Goal: Information Seeking & Learning: Learn about a topic

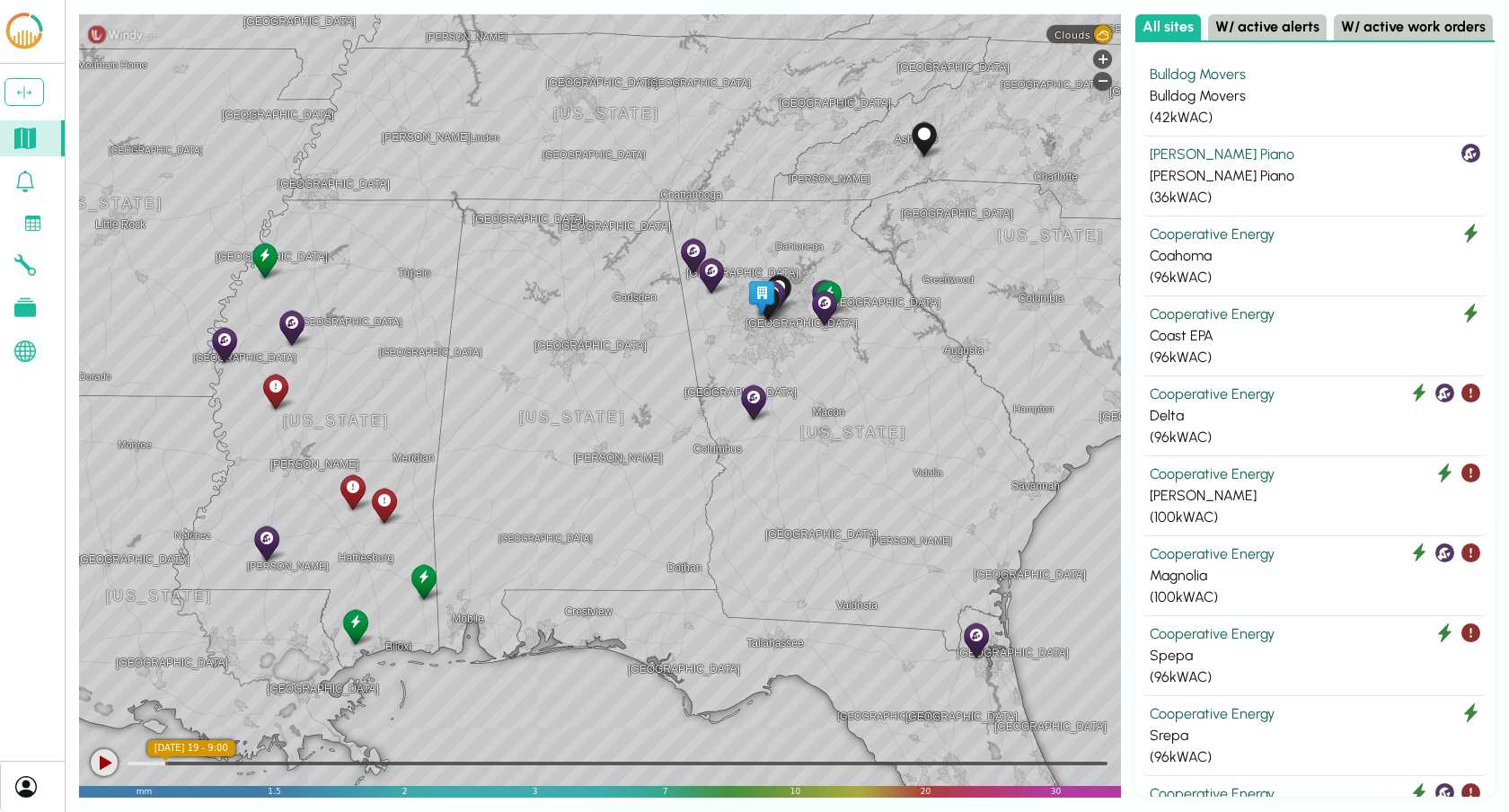
click at [32, 183] on icon at bounding box center [25, 181] width 19 height 21
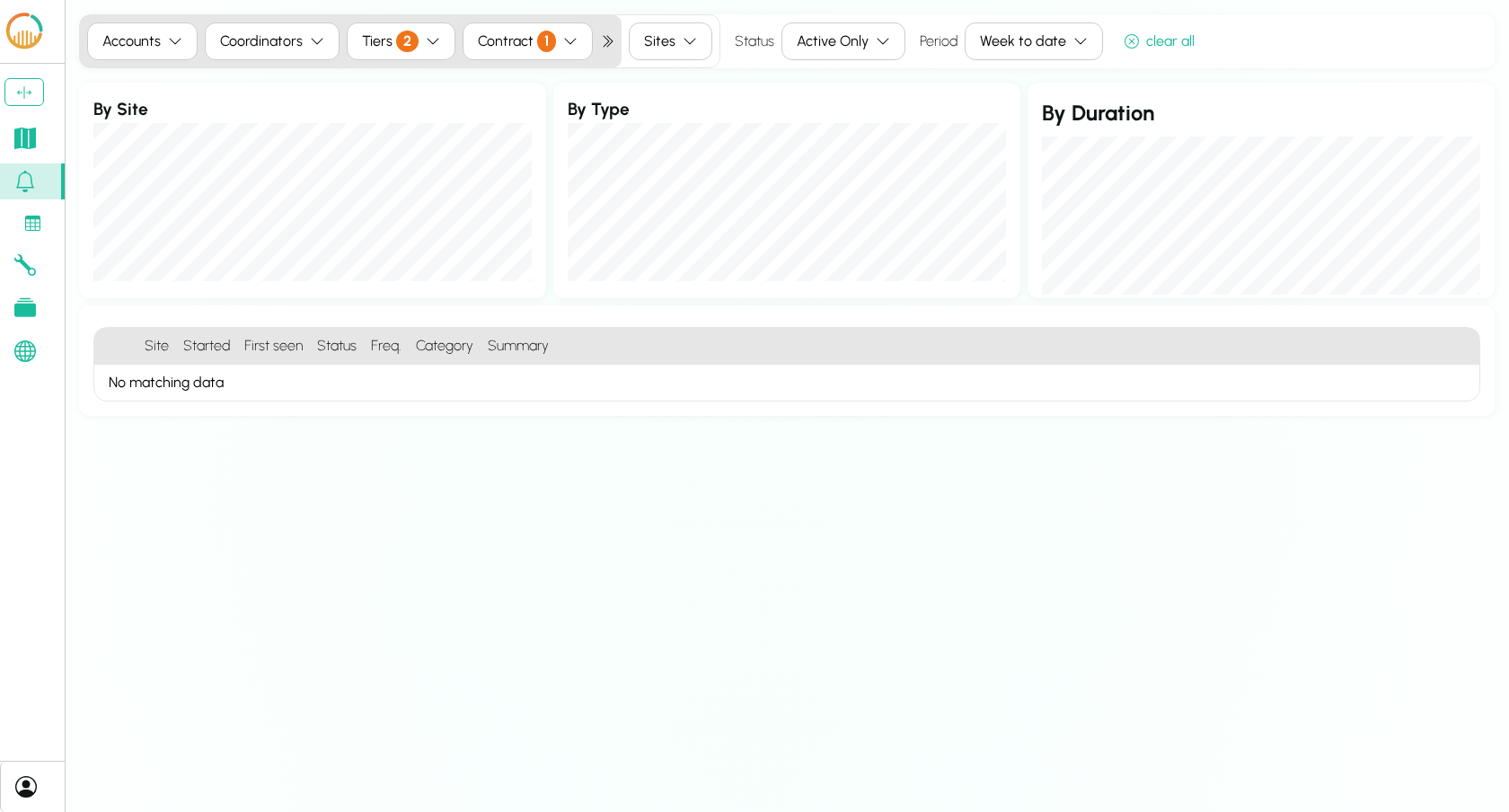
click at [851, 35] on div "Active Only" at bounding box center [833, 41] width 72 height 21
click at [830, 78] on div "All" at bounding box center [832, 78] width 107 height 26
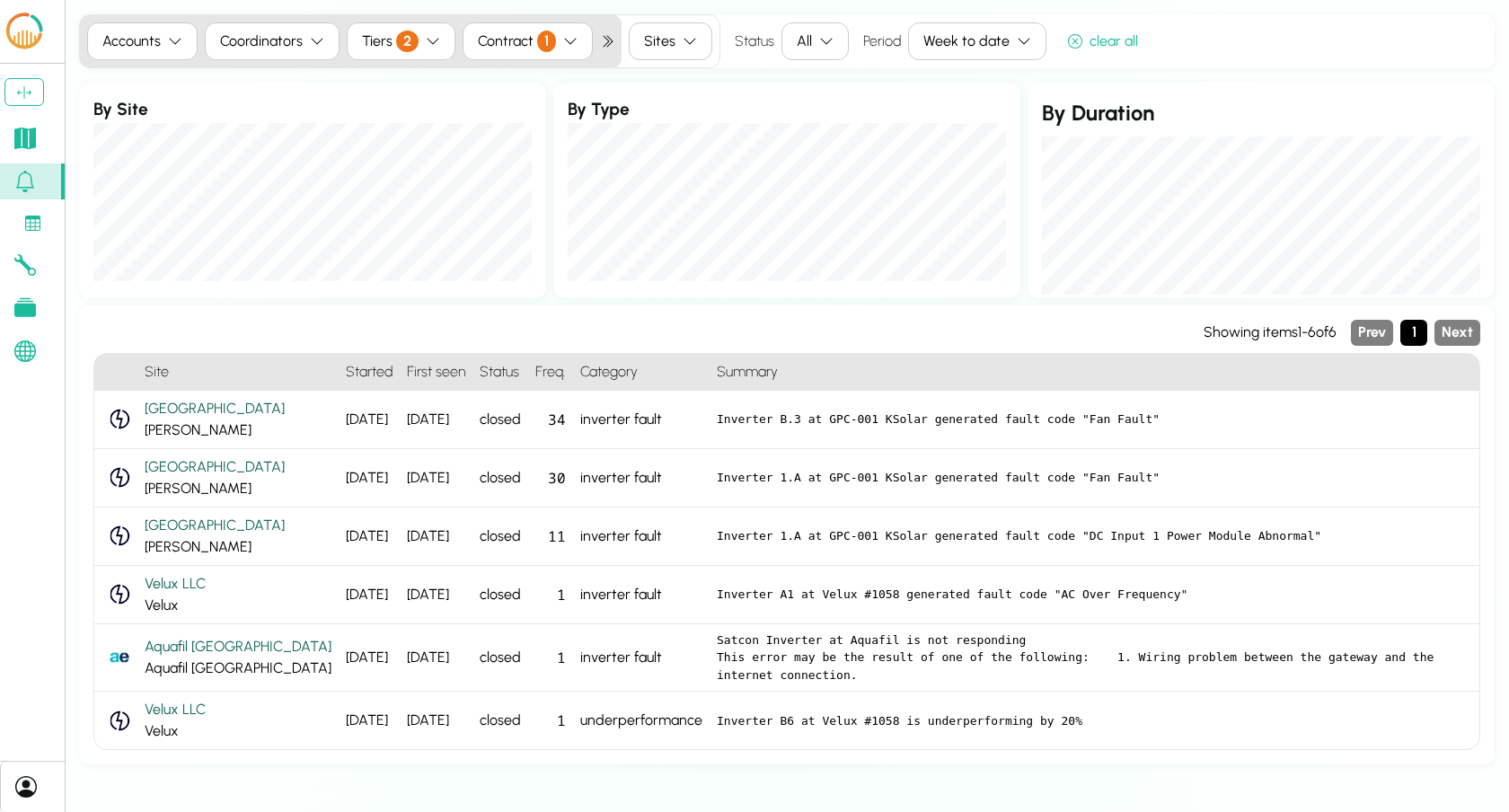
click at [992, 52] on button "Week to date" at bounding box center [977, 41] width 138 height 37
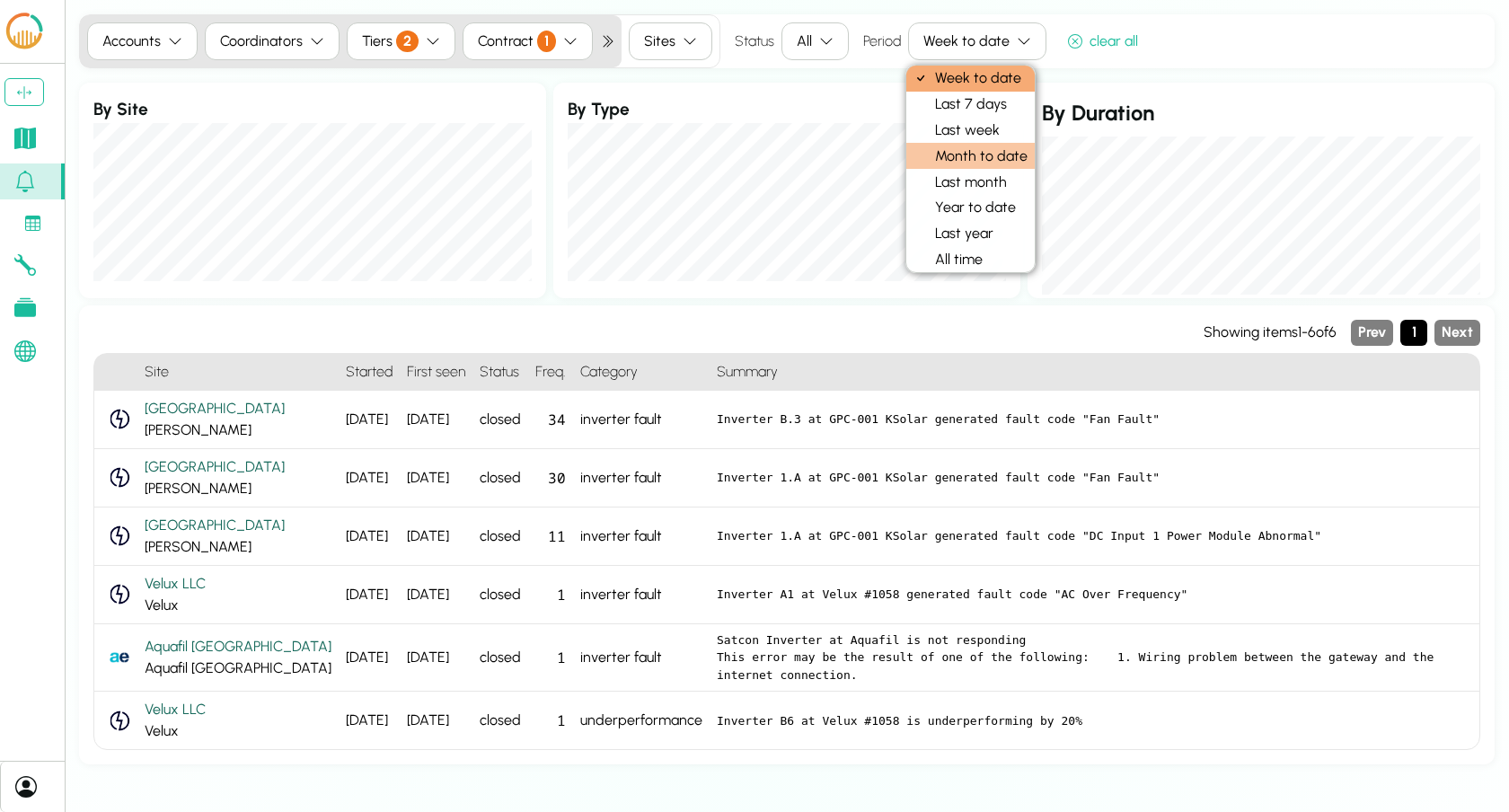
click at [1001, 150] on div "Month to date" at bounding box center [970, 156] width 128 height 26
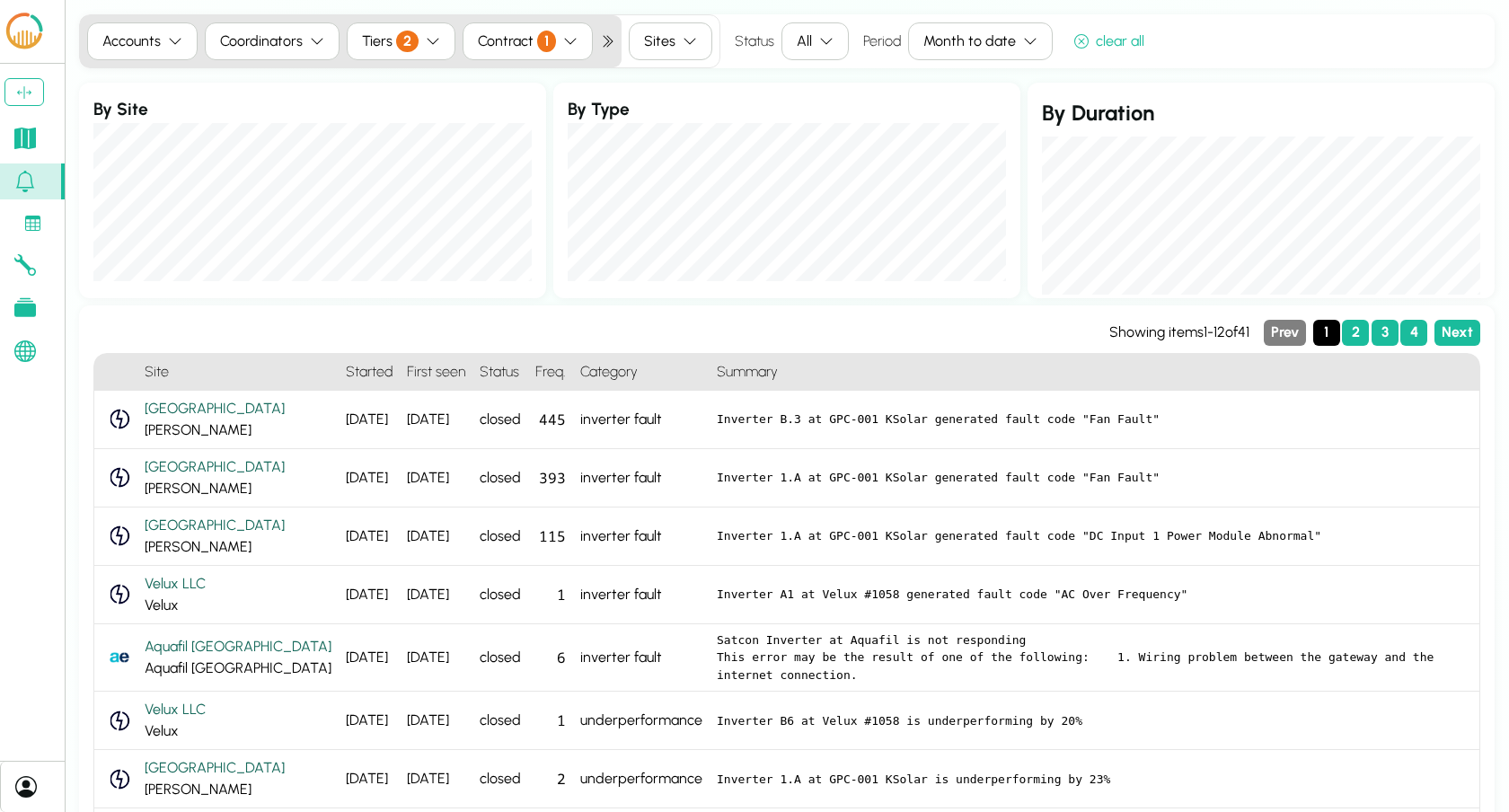
click at [274, 43] on div "Coordinators" at bounding box center [261, 41] width 82 height 21
click at [271, 101] on div "[PERSON_NAME]" at bounding box center [276, 107] width 143 height 26
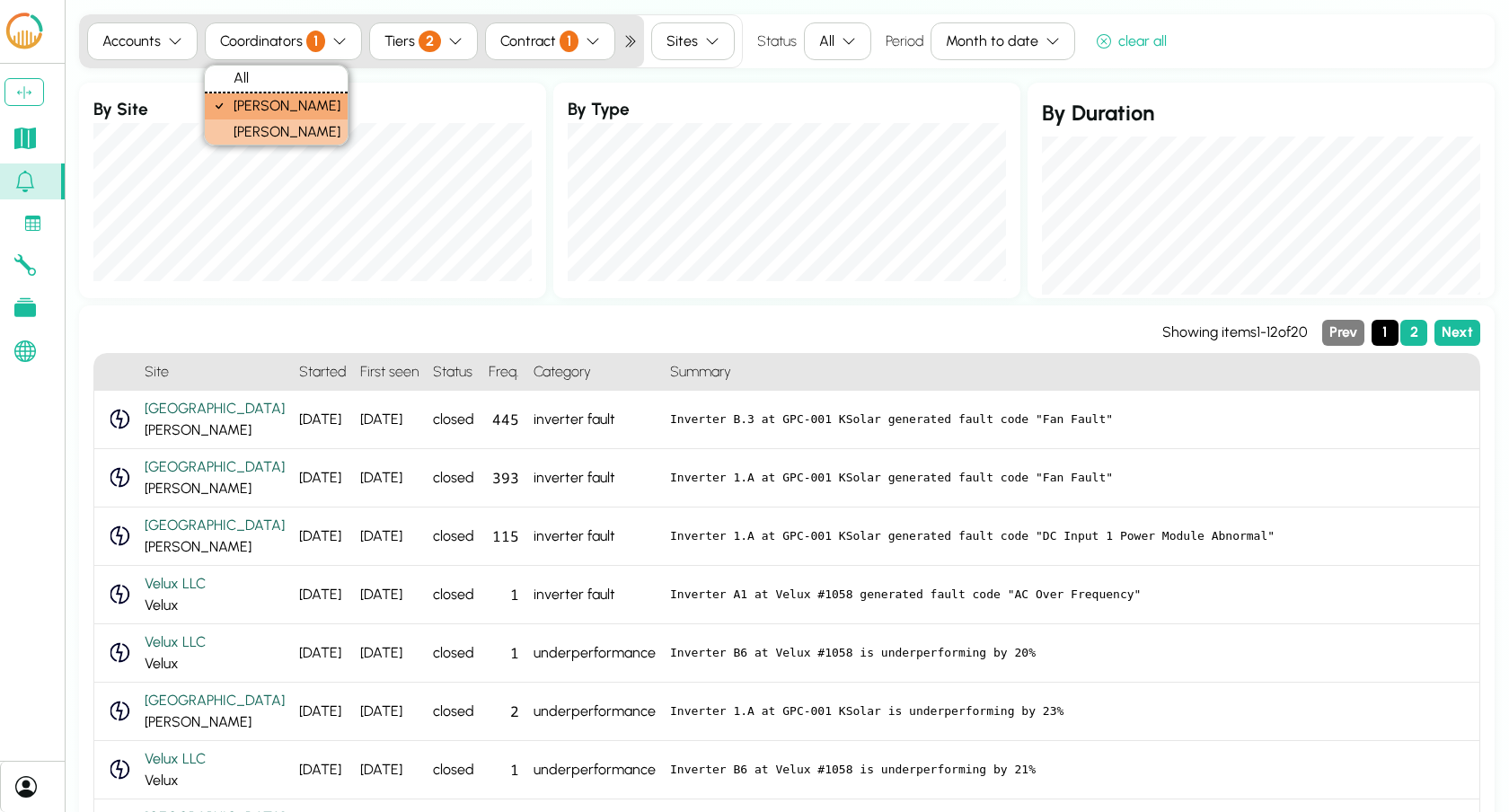
click at [258, 127] on div "[PERSON_NAME]" at bounding box center [276, 133] width 143 height 26
click at [256, 105] on div "[PERSON_NAME]" at bounding box center [276, 107] width 143 height 26
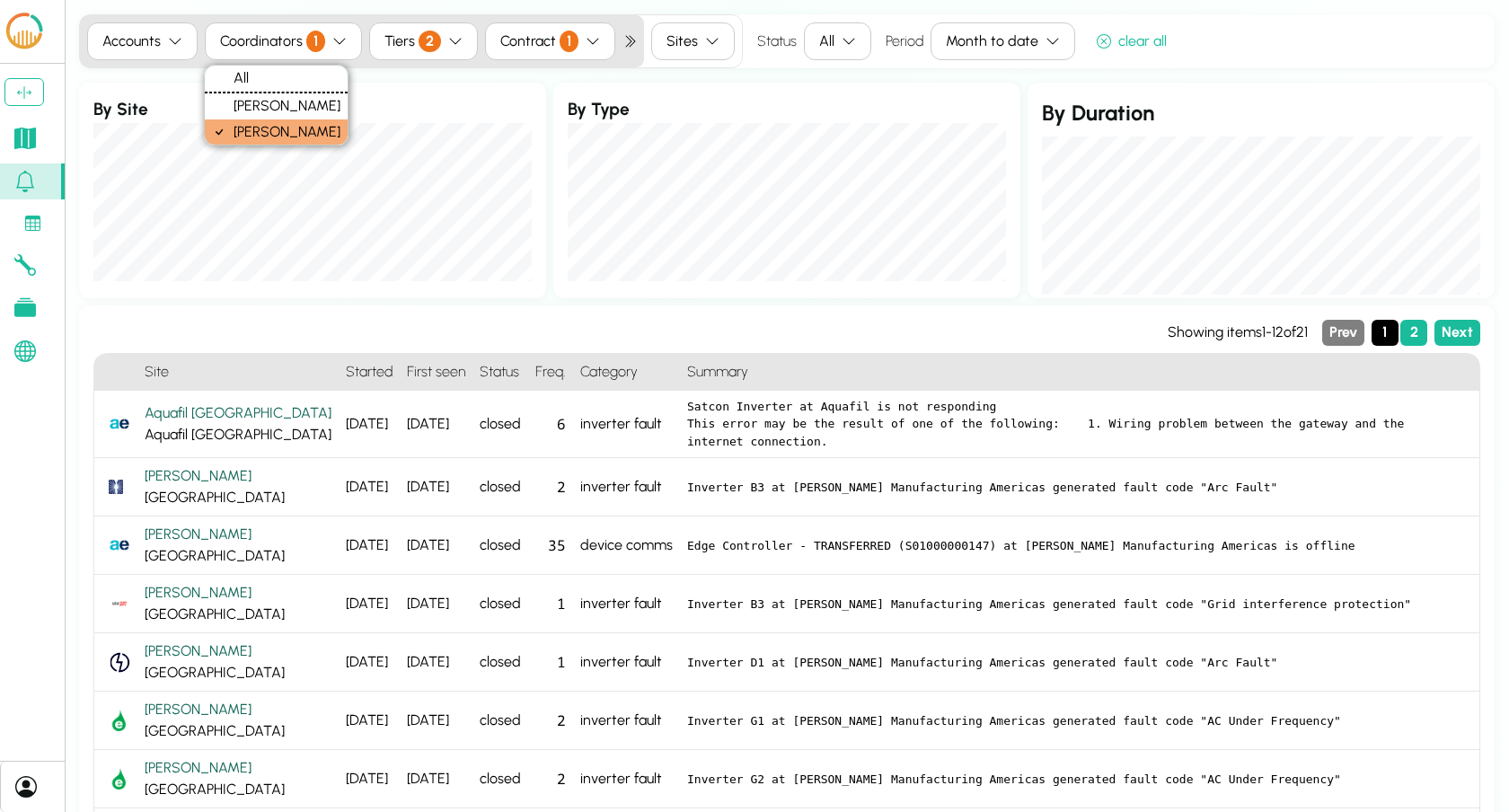
click at [325, 125] on div "[PERSON_NAME]" at bounding box center [276, 133] width 143 height 26
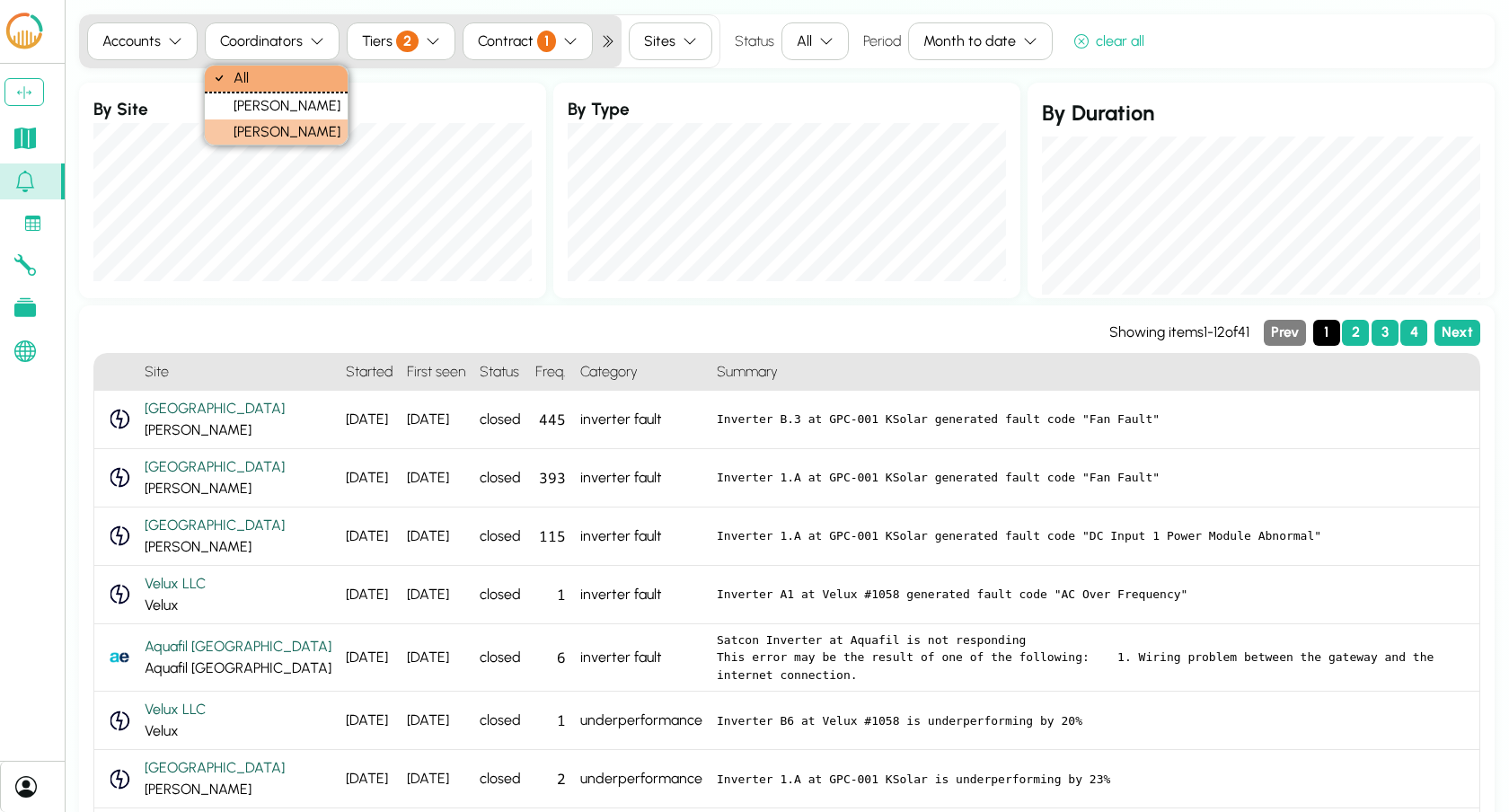
click at [304, 128] on div "[PERSON_NAME]" at bounding box center [276, 133] width 143 height 26
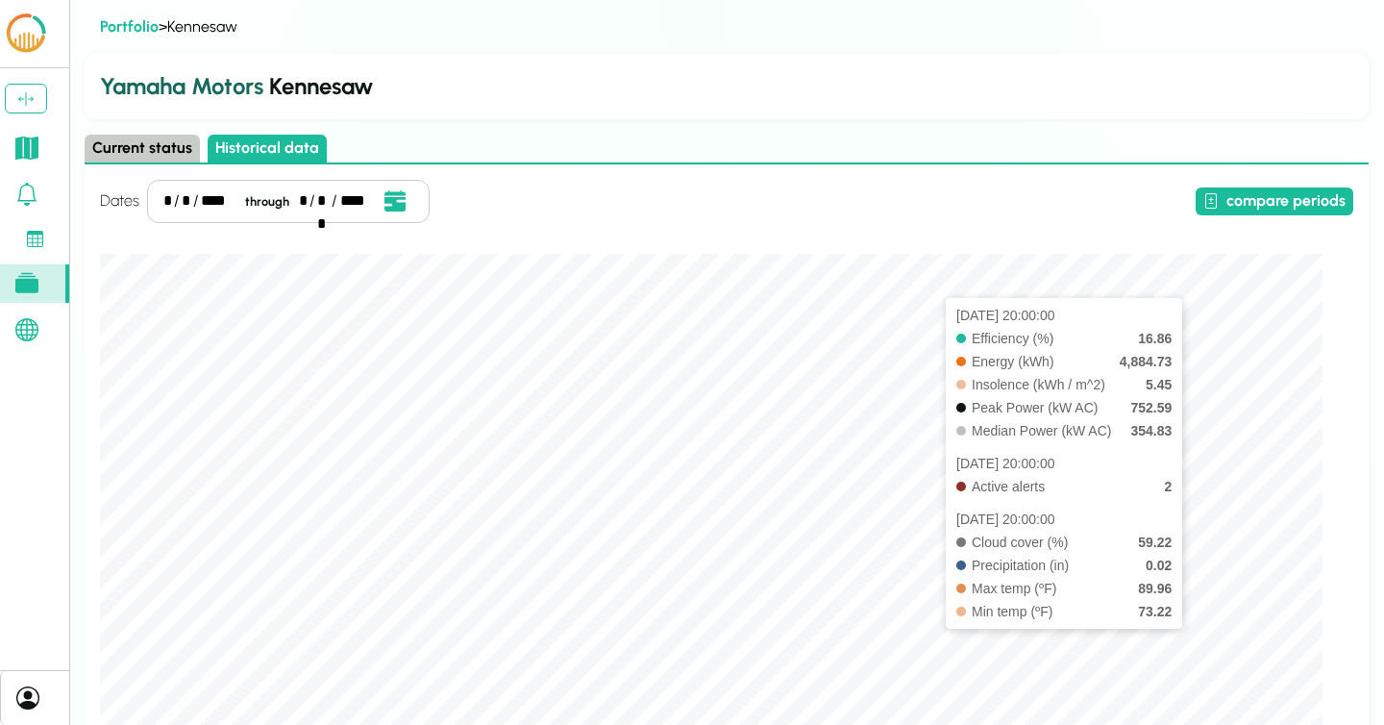
scroll to position [357, 0]
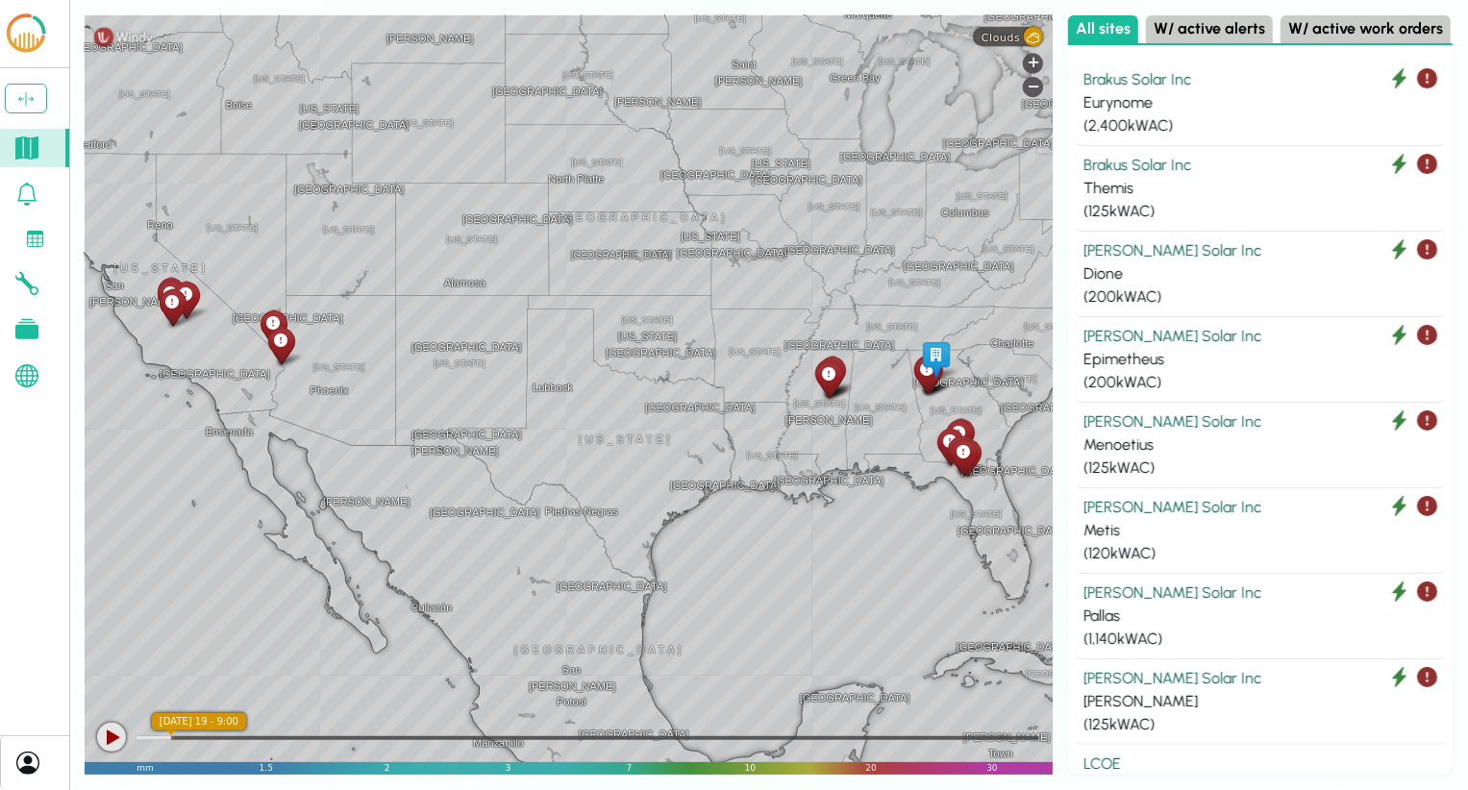
click at [17, 194] on icon at bounding box center [26, 194] width 23 height 23
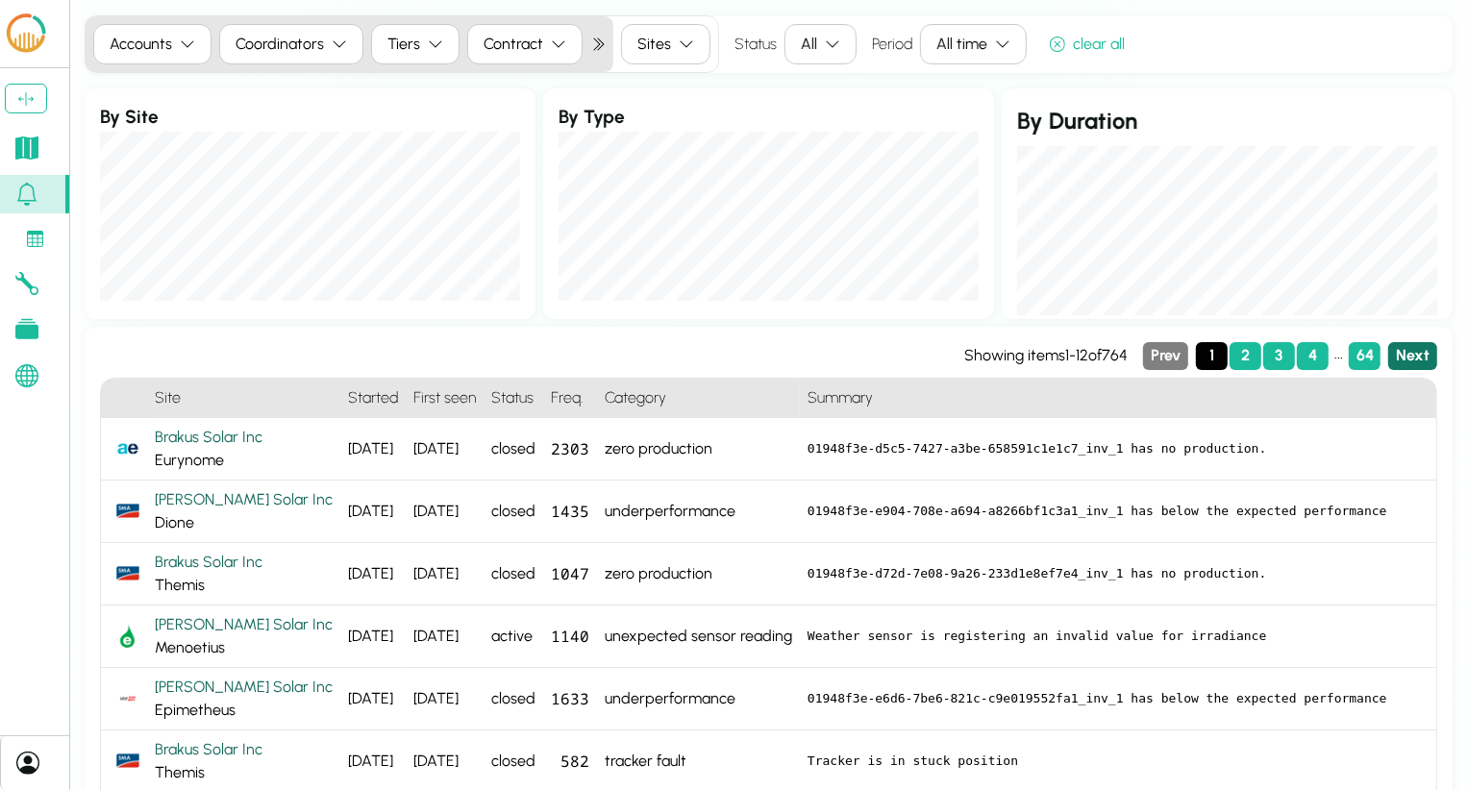
click at [1399, 355] on button "Next" at bounding box center [1412, 356] width 49 height 28
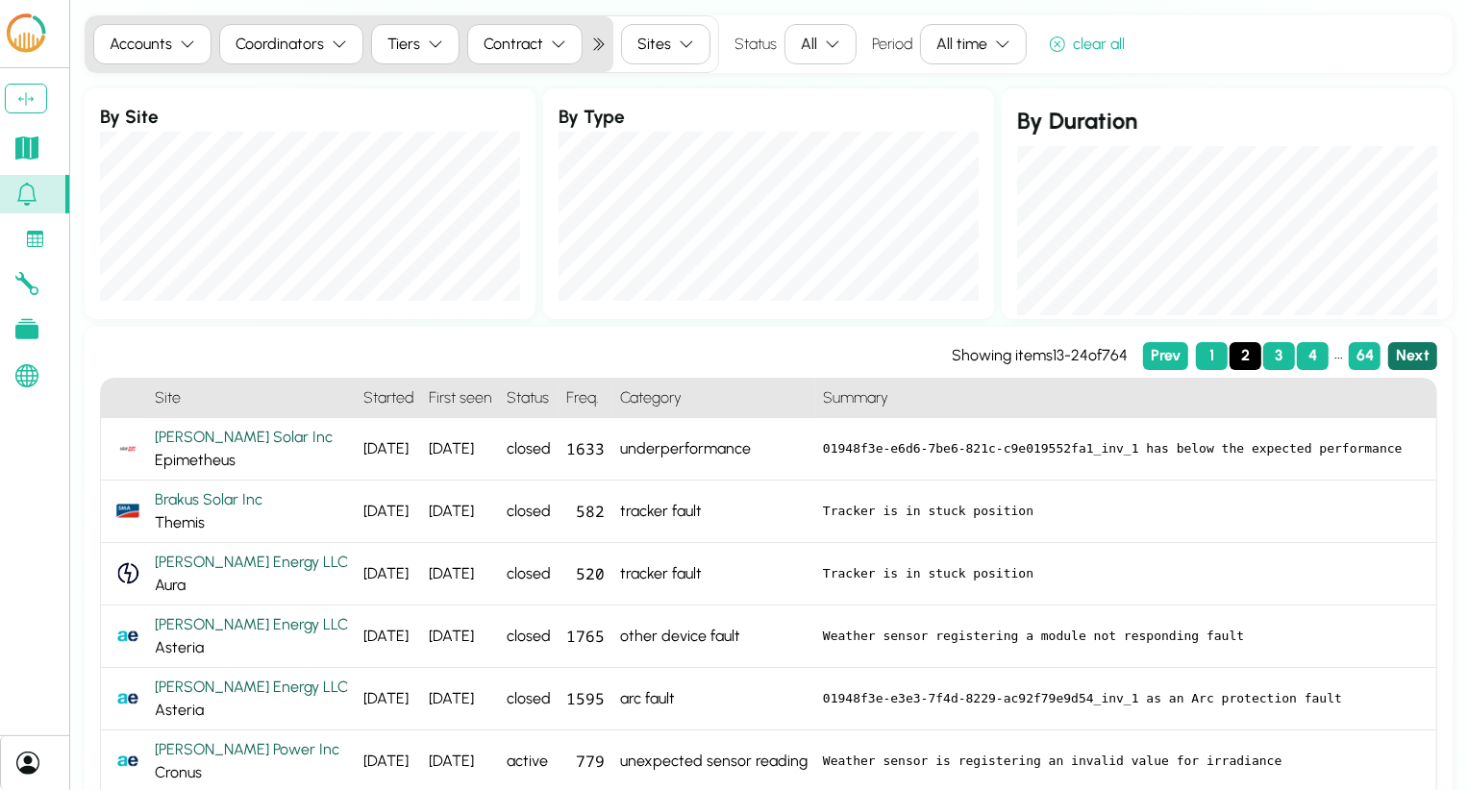
click at [1415, 365] on button "Next" at bounding box center [1412, 356] width 49 height 28
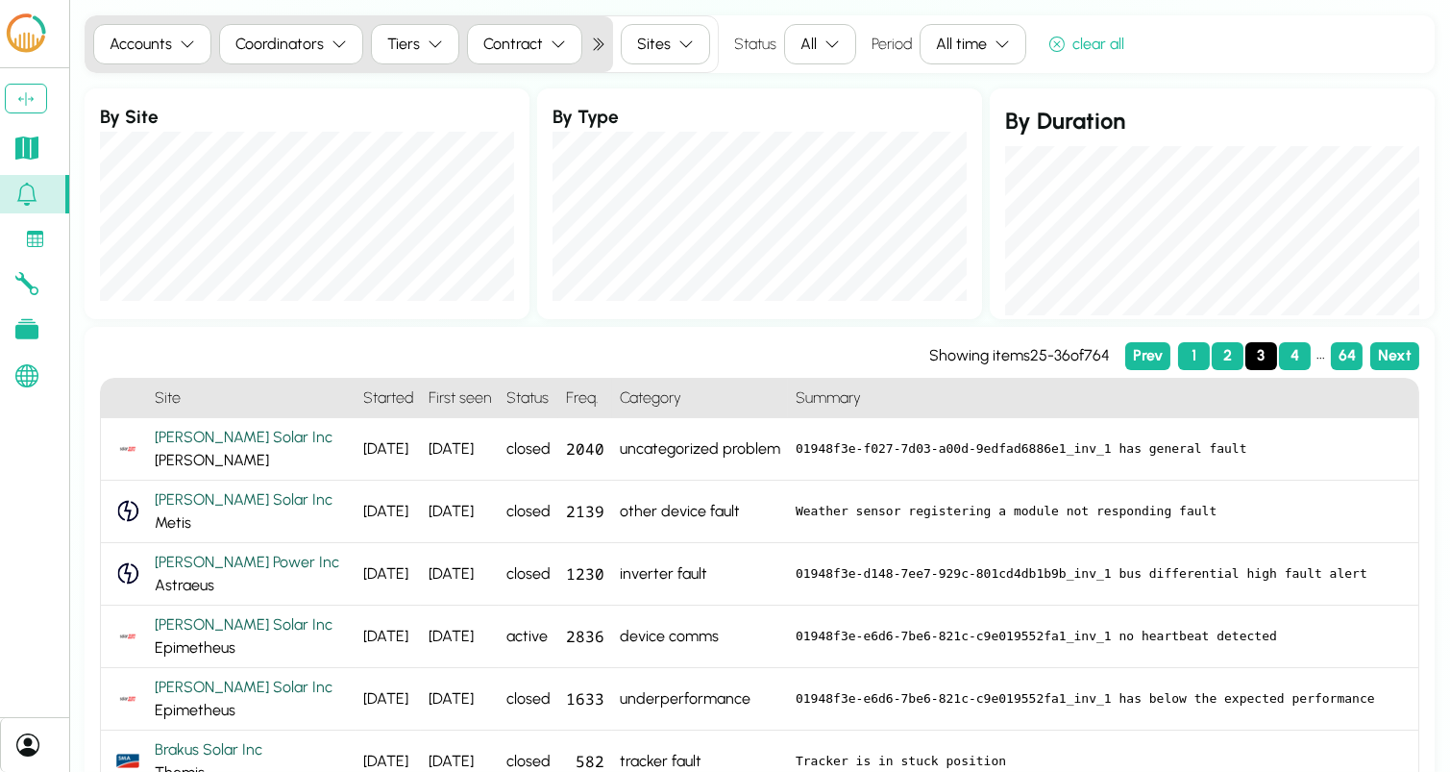
click at [1224, 20] on div "Accounts Coordinators Tiers Contract Sites Status All Period All time clear all" at bounding box center [760, 44] width 1350 height 58
